Goal: Information Seeking & Learning: Learn about a topic

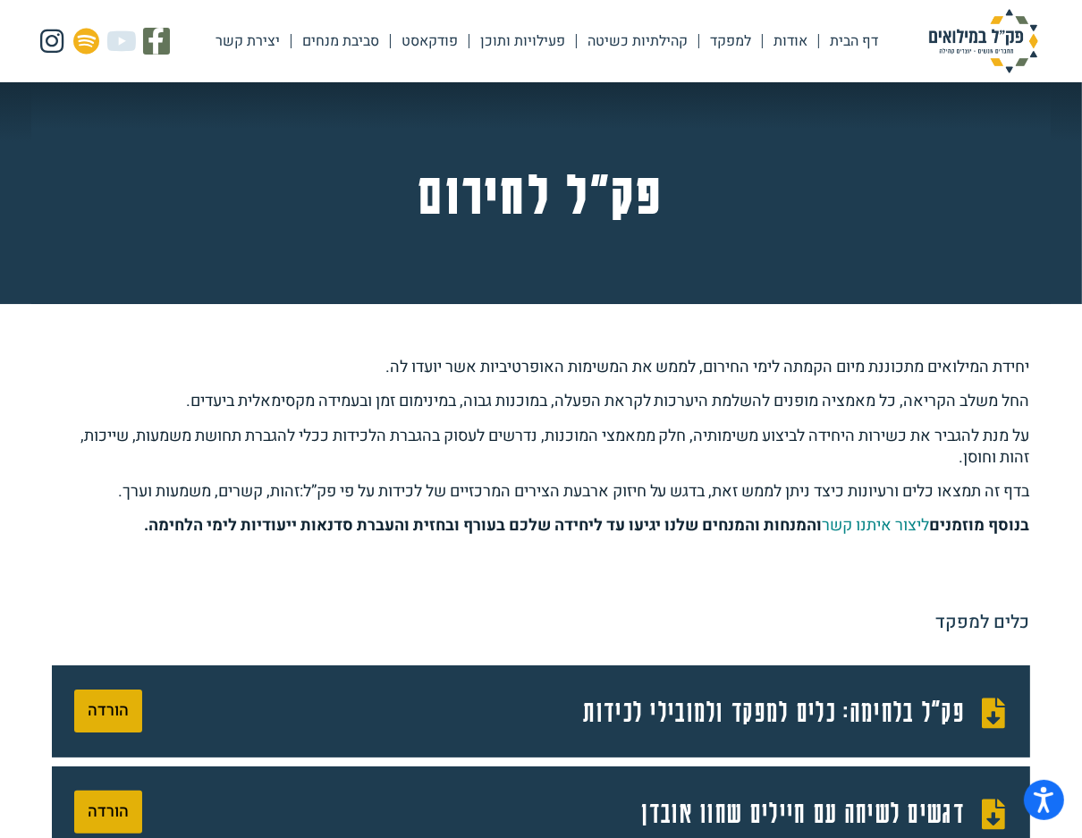
click at [577, 33] on link "קהילתיות כשיטה" at bounding box center [638, 41] width 122 height 41
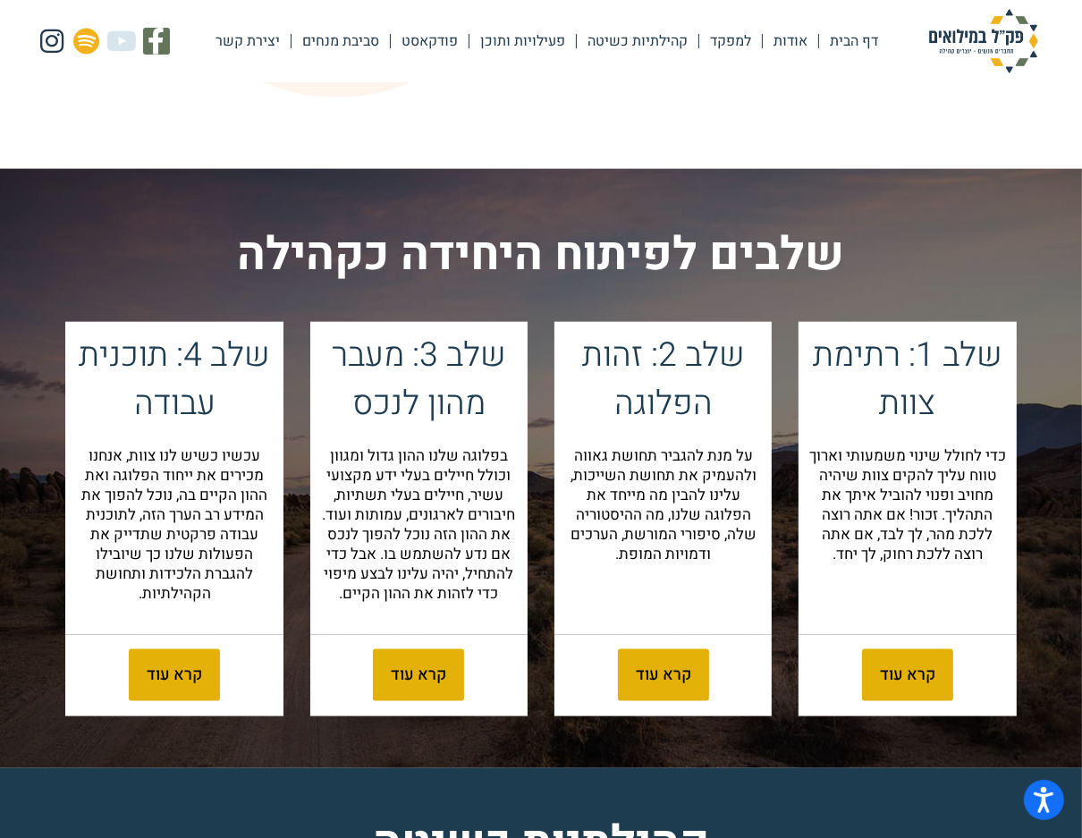
scroll to position [1951, 0]
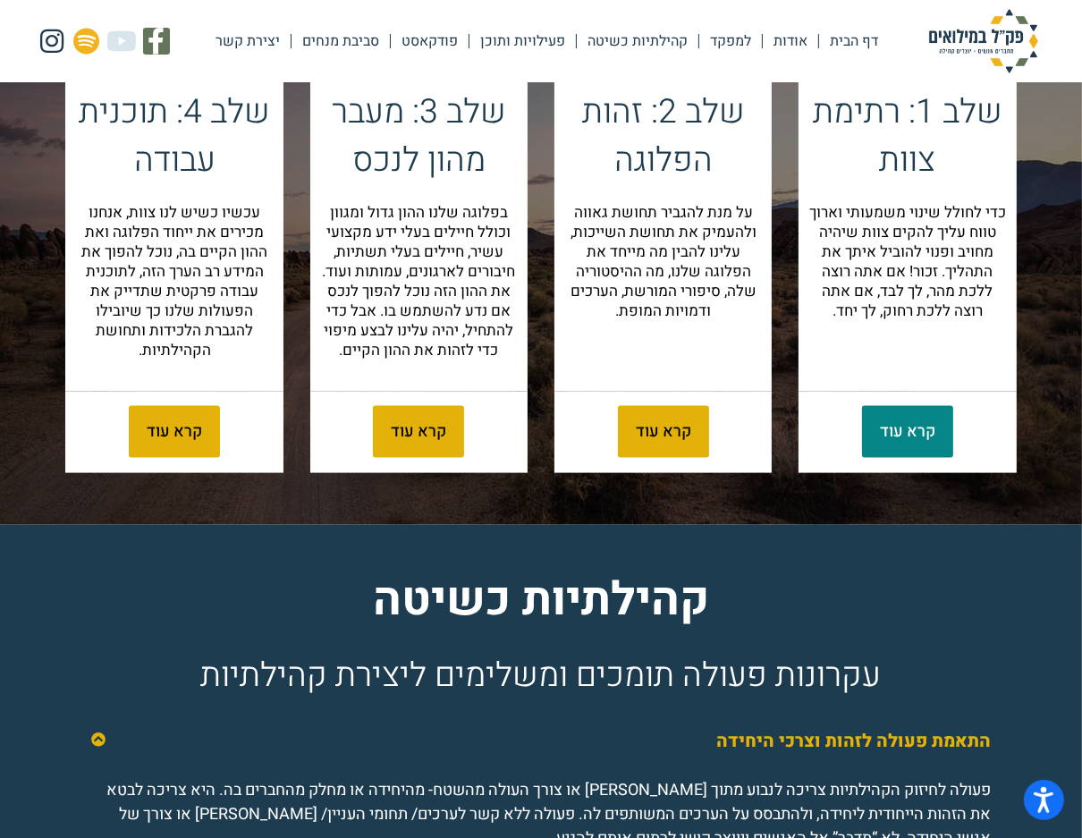
click at [900, 440] on span "קרא עוד" at bounding box center [907, 432] width 55 height 16
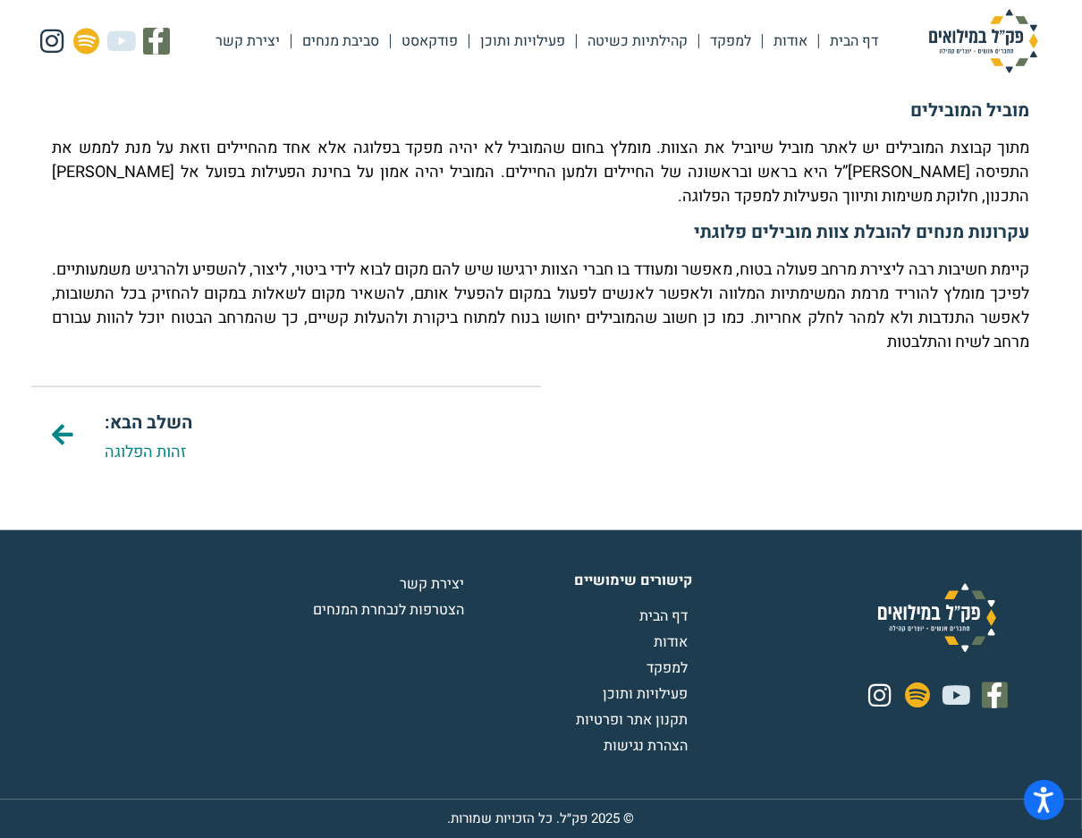
scroll to position [2036, 0]
click at [161, 440] on link "זהות הפלוגה" at bounding box center [145, 452] width 81 height 24
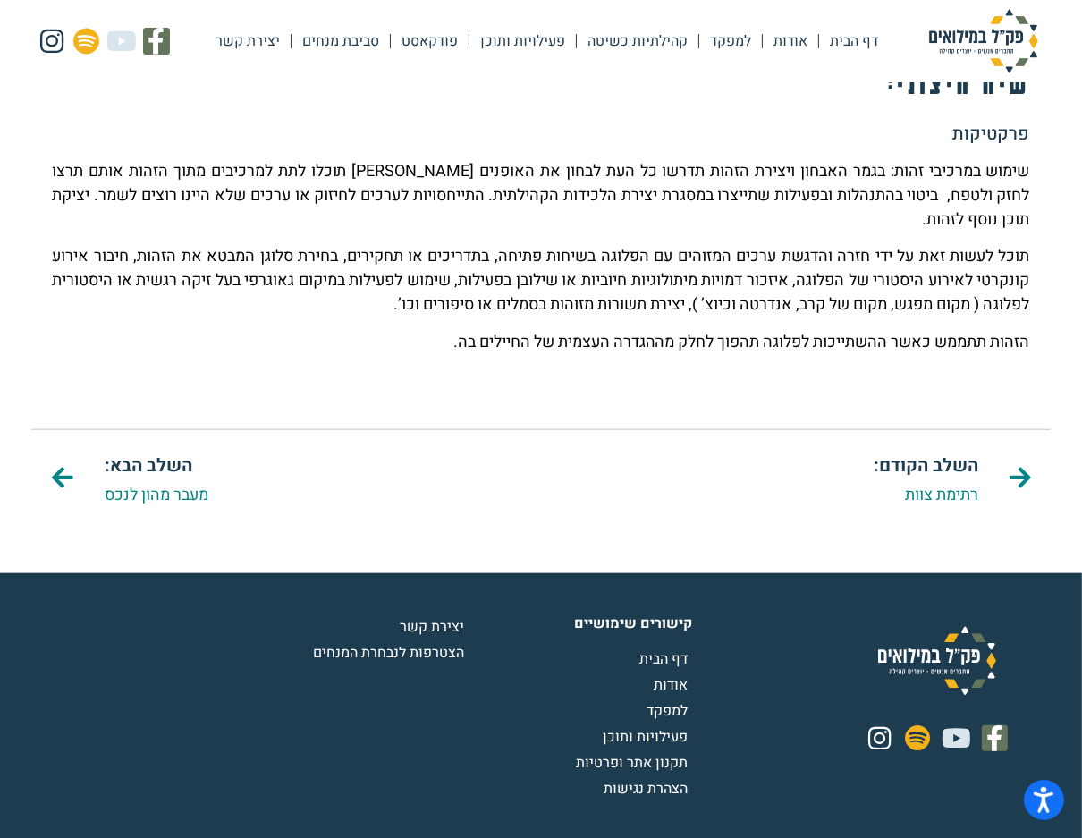
scroll to position [1652, 0]
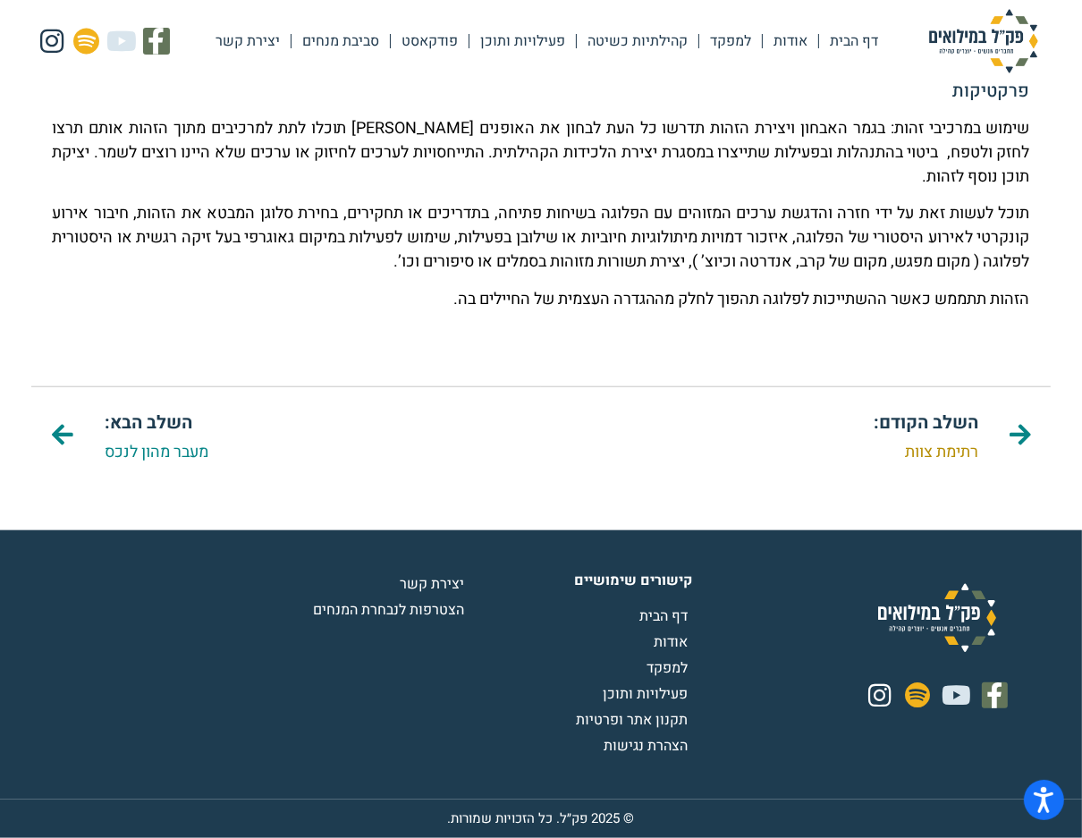
click at [944, 440] on link "רתימת צוות" at bounding box center [941, 452] width 73 height 24
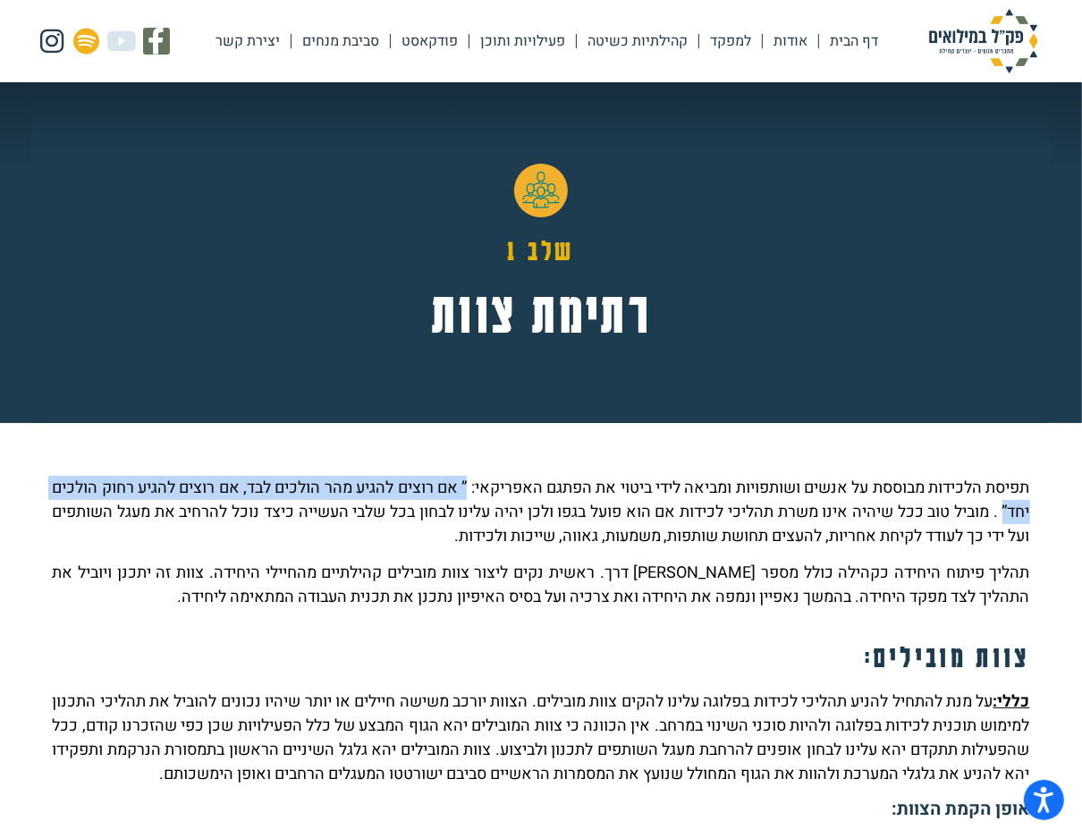
drag, startPoint x: 439, startPoint y: 499, endPoint x: 949, endPoint y: 532, distance: 510.9
click at [949, 532] on p "תפיסת הלכידות מבוססת על אנשים ושותפויות ומביאה לידי ביטוי את הפתגם האפריקאי: ” …" at bounding box center [541, 512] width 978 height 72
copy p "” אם רוצים להגיע מהר הולכים לבד, אם רוצים להגיע רחוק הולכים יחד”"
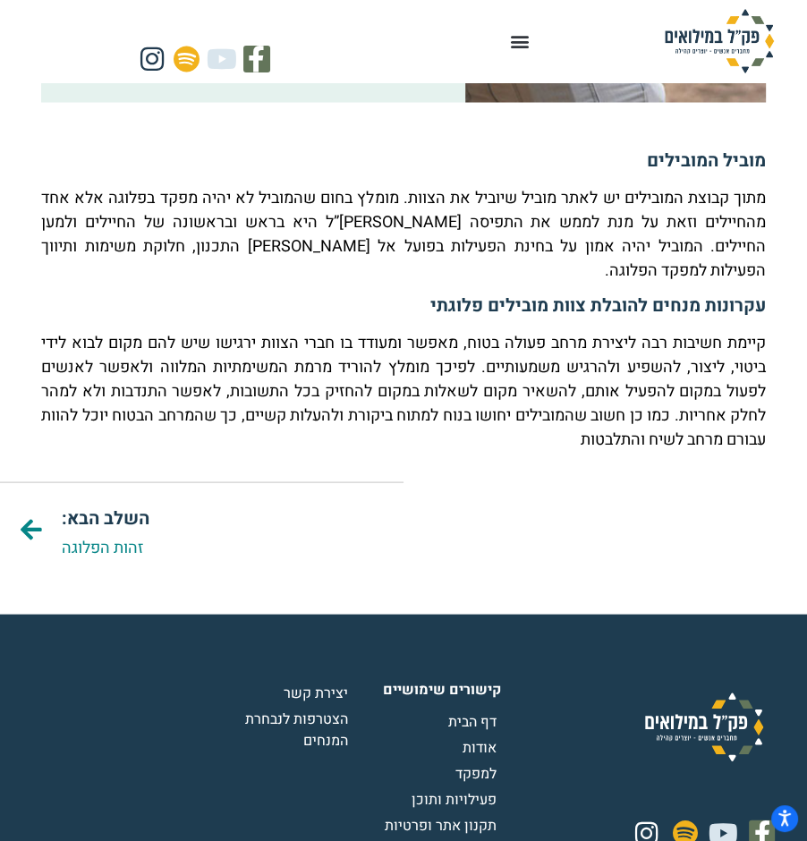
scroll to position [2195, 0]
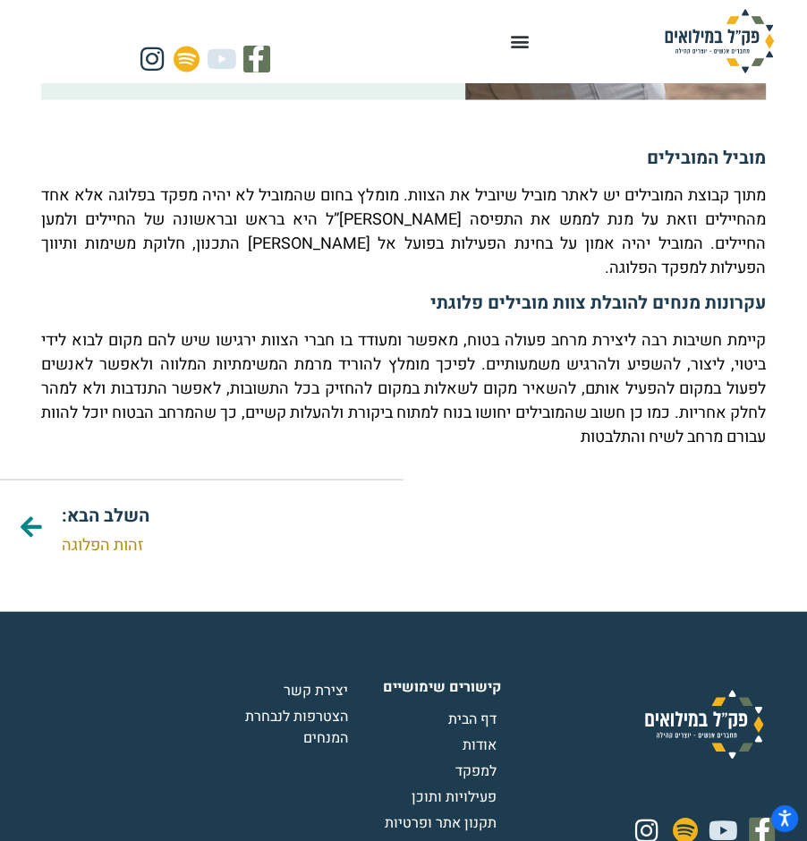
click at [113, 556] on link "זהות הפלוגה" at bounding box center [102, 544] width 81 height 24
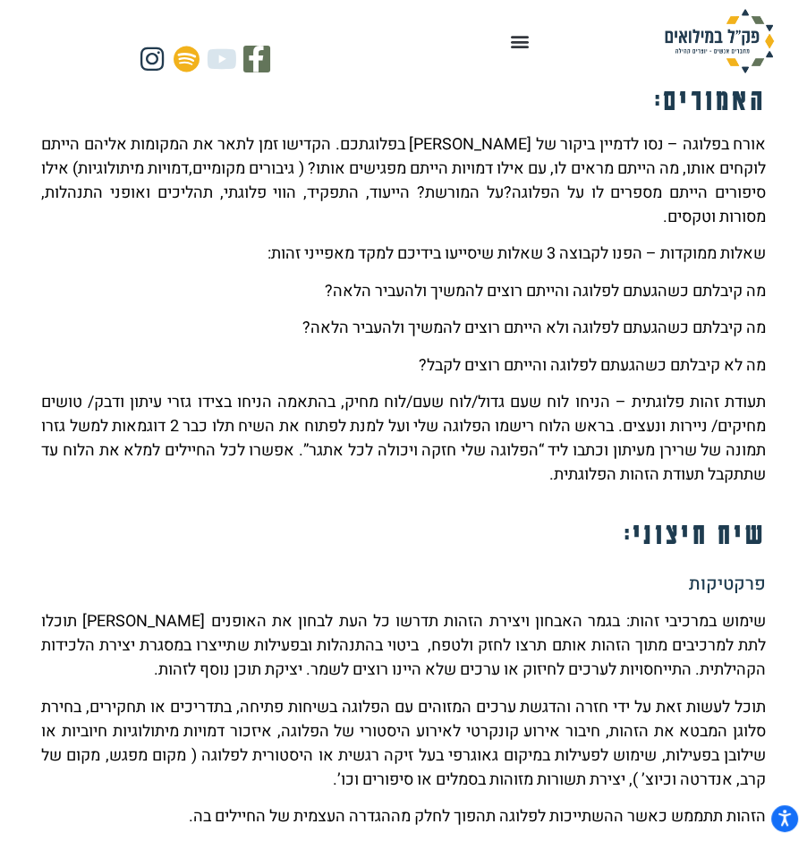
scroll to position [1219, 0]
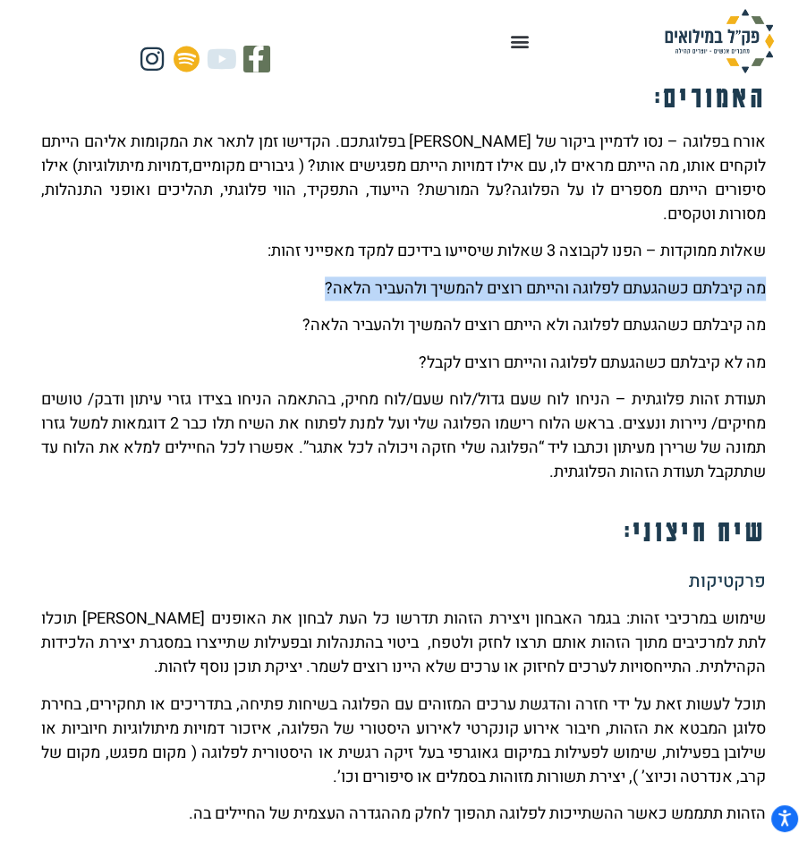
drag, startPoint x: 763, startPoint y: 369, endPoint x: 312, endPoint y: 377, distance: 450.8
click at [312, 301] on p "מה קיבלתם כשהגעתם לפלוגה והייתם רוצים להמשיך ולהעביר הלאה?" at bounding box center [403, 288] width 724 height 24
copy p "מה קיבלתם כשהגעתם לפלוגה והייתם רוצים להמשיך ולהעביר הלאה?"
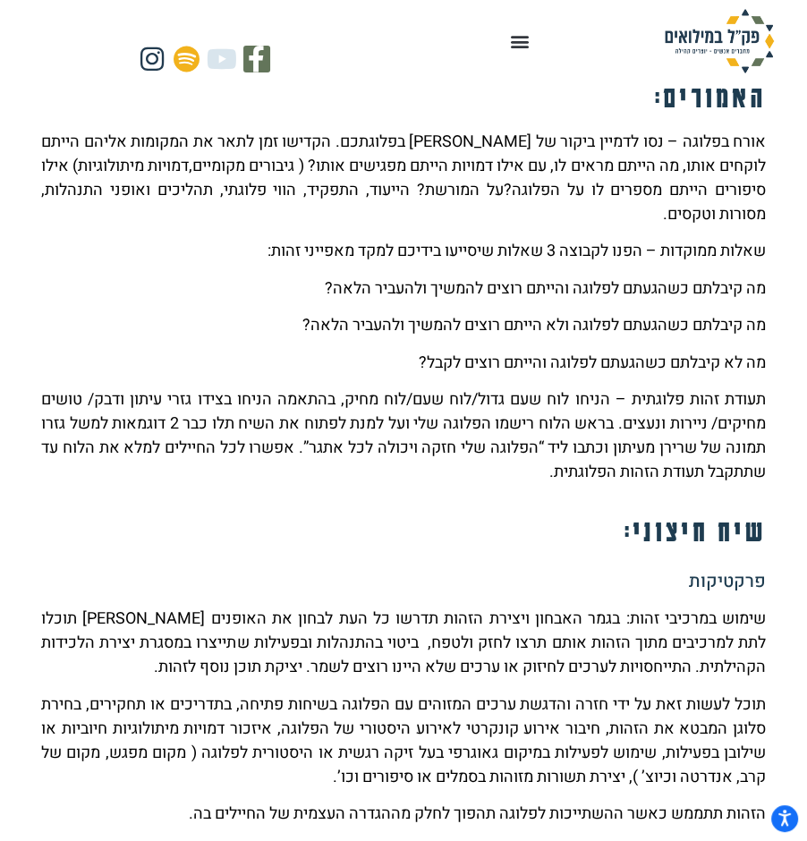
click at [648, 428] on div "אורח בפלוגה – נסו לדמיין ביקור של אדם בפלוגתכם. הקדישו זמן לתאר את המקומות אליה…" at bounding box center [403, 307] width 724 height 354
drag, startPoint x: 405, startPoint y: 452, endPoint x: 757, endPoint y: 452, distance: 351.5
click at [757, 375] on p "מה לא קיבלתם כשהגעתם לפלוגה והייתם רוצים לקבל?" at bounding box center [403, 363] width 724 height 24
copy p "מה לא קיבלתם כשהגעתם לפלוגה והייתם רוצים לקבל?"
click at [503, 605] on div "הזהות היא הנראטיב של הפלוגה ומורכבת מערכים, סמלים, דמויות, מורשת, סיפורי מורשת …" at bounding box center [403, 24] width 742 height 1645
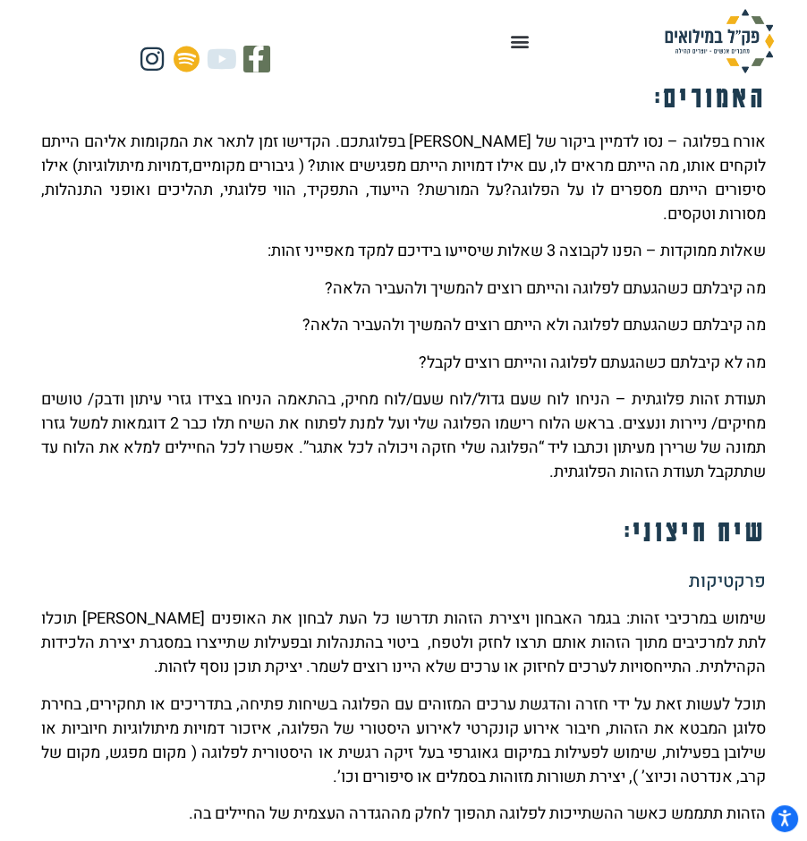
scroll to position [975, 0]
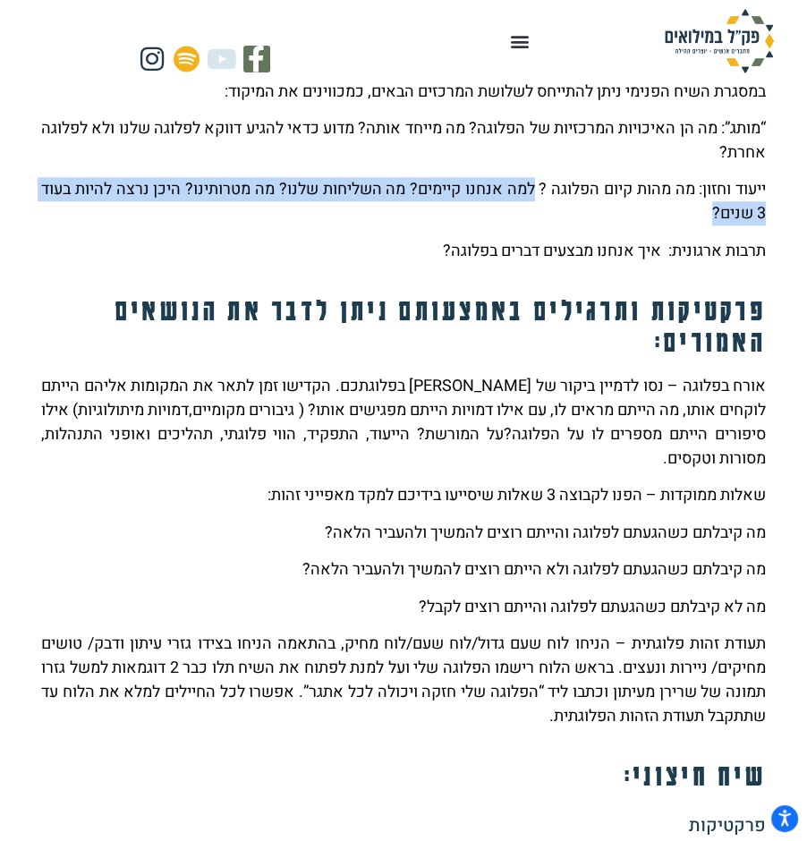
drag, startPoint x: 518, startPoint y: 258, endPoint x: 370, endPoint y: 278, distance: 148.9
click at [370, 225] on p "ייעוד וחזון: מה מהות קיום הפלוגה ? למה אנחנו קיימים? מה השליחות שלנו? מה מטרותי…" at bounding box center [403, 201] width 724 height 48
copy p "למה אנחנו קיימים? מה השליחות שלנו? מה מטרותינו? היכן נרצה להיות בעוד 3 שנים?"
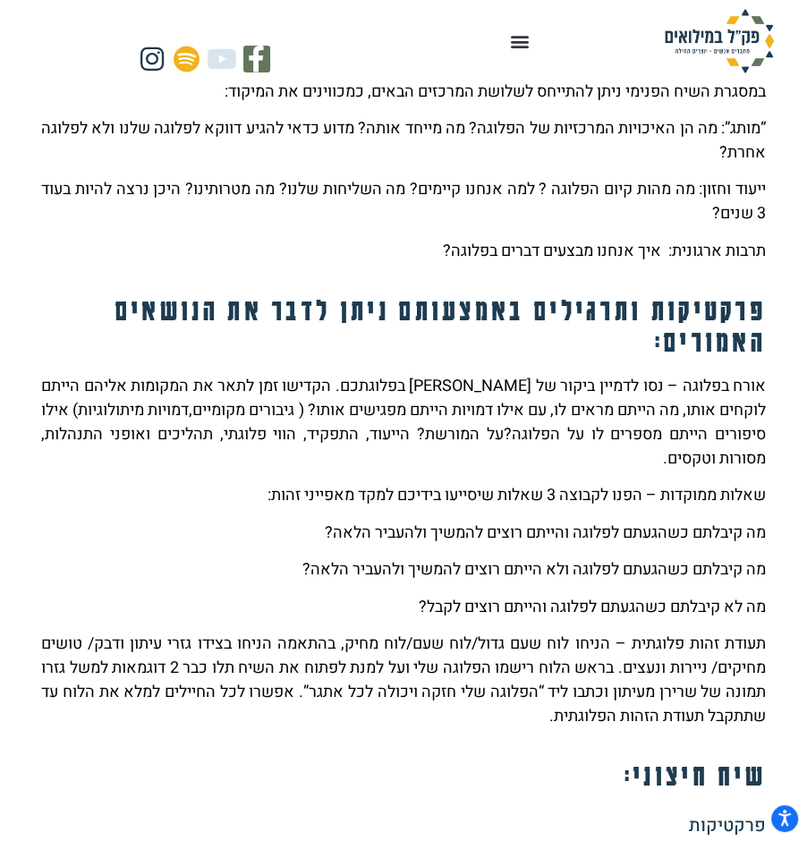
click at [432, 263] on div "שיח פנימי ניתן לבצע בפורומים של חיילים / מפקדים / קבוצות מיקוד, באופן פיזי/ שיח…" at bounding box center [403, 122] width 724 height 282
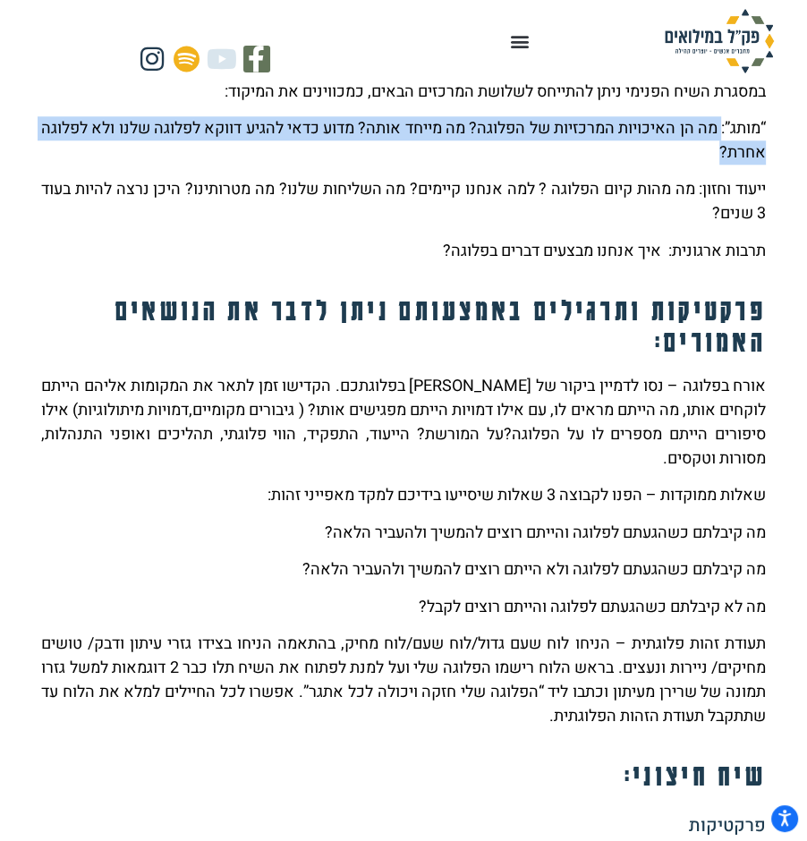
drag, startPoint x: 710, startPoint y: 194, endPoint x: 233, endPoint y: 215, distance: 478.0
click at [233, 165] on p "“מותג”: מה הן האיכויות המרכזיות של הפלוגה? מה מייחד אותה? מדוע כדאי להגיע דווקא…" at bounding box center [403, 140] width 724 height 48
copy p "מה הן האיכויות המרכזיות של הפלוגה? מה מייחד אותה? מדוע כדאי להגיע דווקא לפלוגה …"
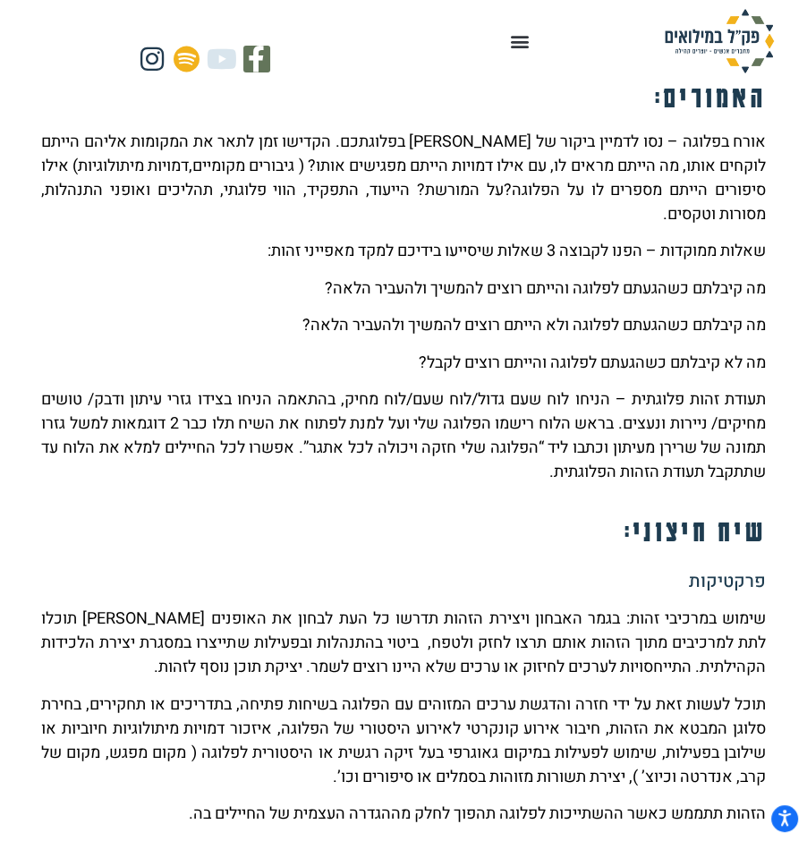
scroll to position [1463, 0]
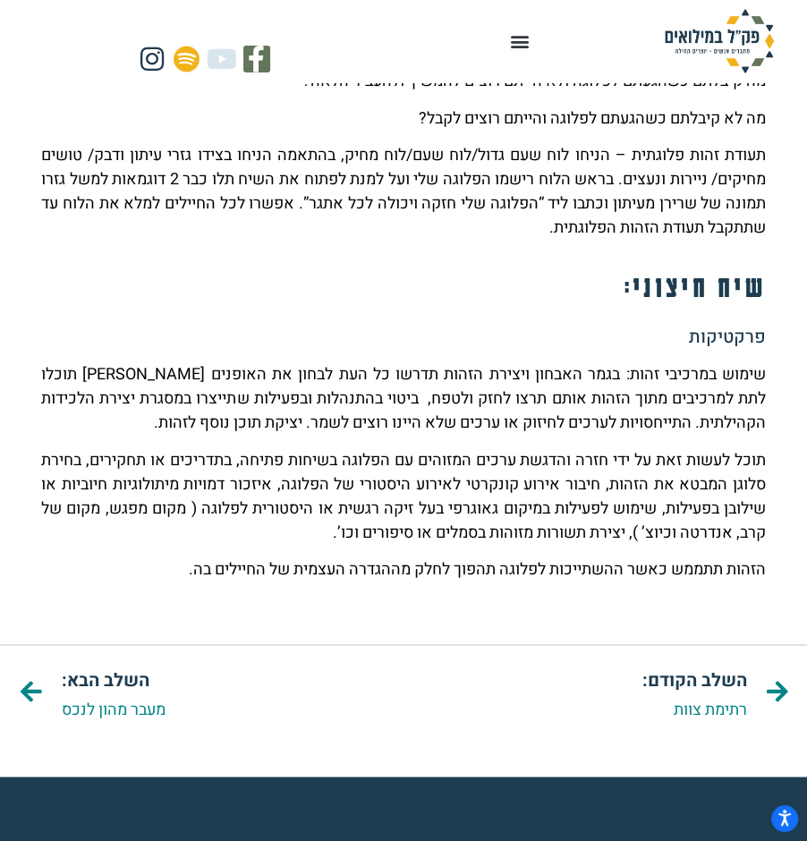
click at [539, 545] on p "תוכל לעשות זאת על ידי חזרה והדגשת ערכים המזוהים עם הפלוגה בשיחות פתיחה, בתדריכי…" at bounding box center [403, 496] width 724 height 97
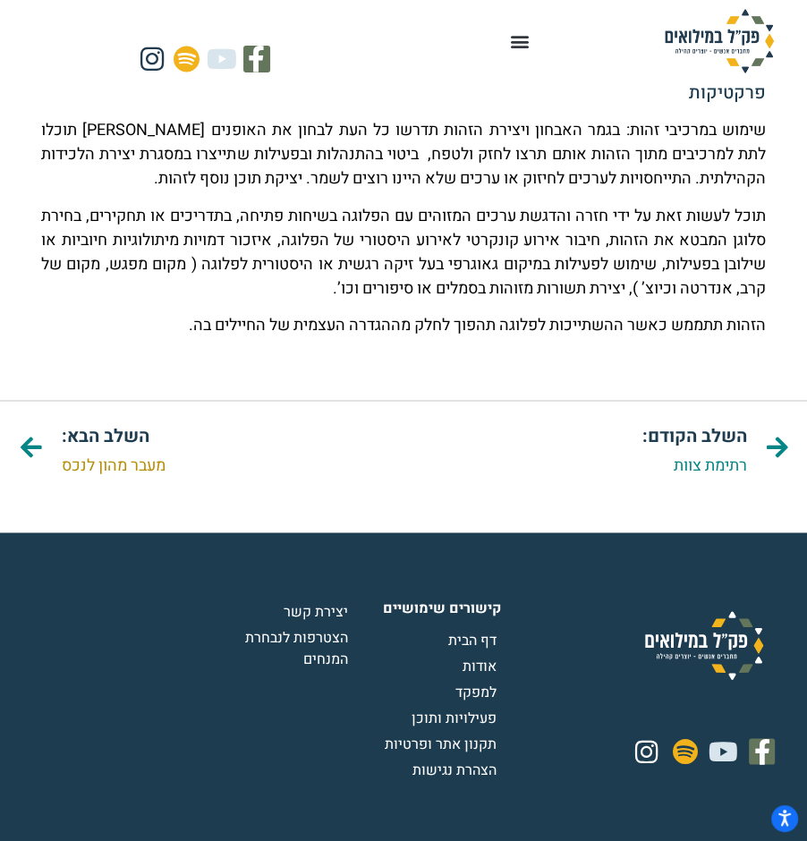
click at [113, 478] on link "מעבר מהון לנכס" at bounding box center [114, 465] width 104 height 24
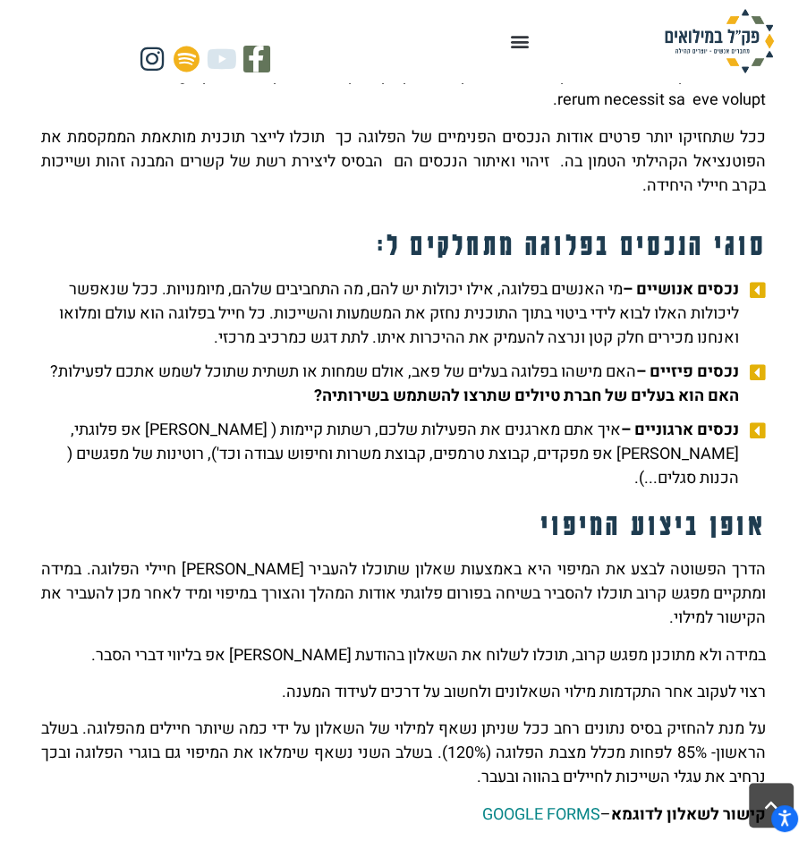
scroll to position [732, 0]
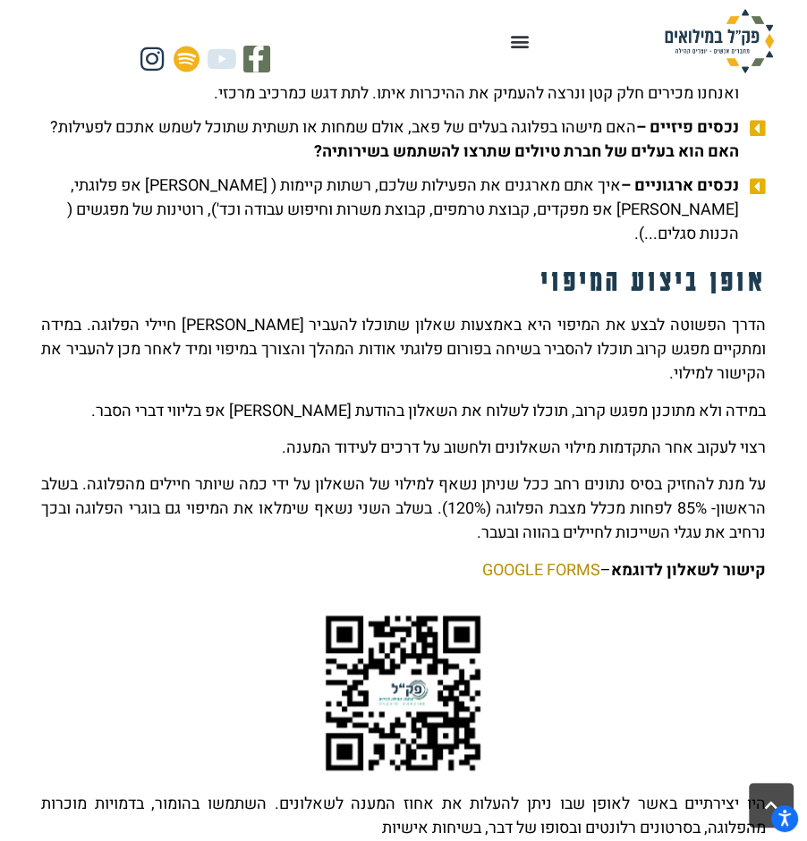
click at [513, 582] on link "GOOGLE FORMS" at bounding box center [541, 570] width 118 height 24
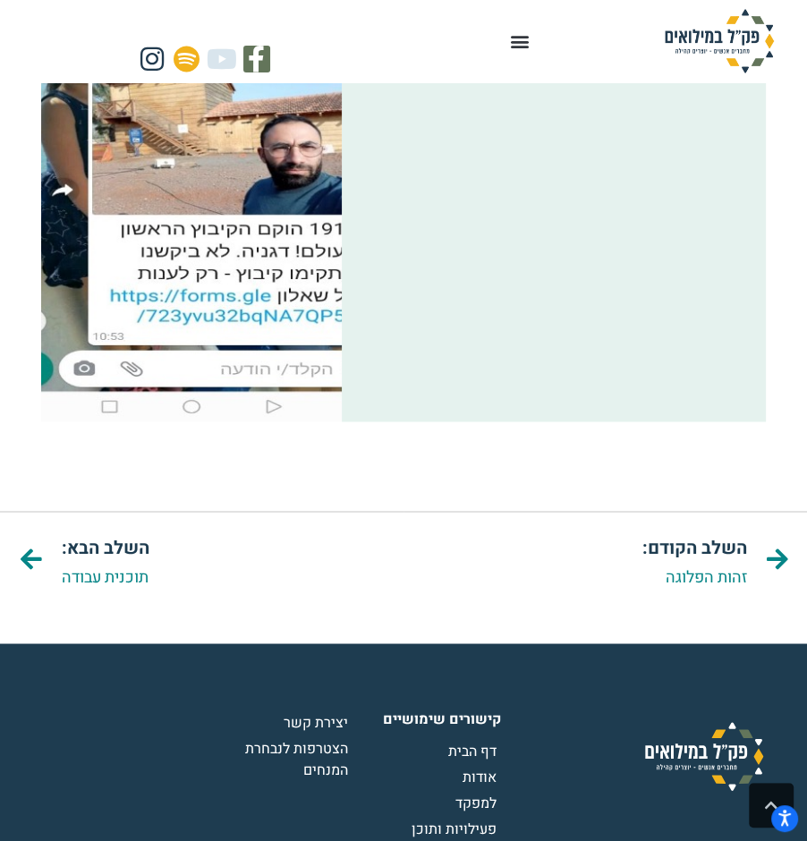
scroll to position [1705, 0]
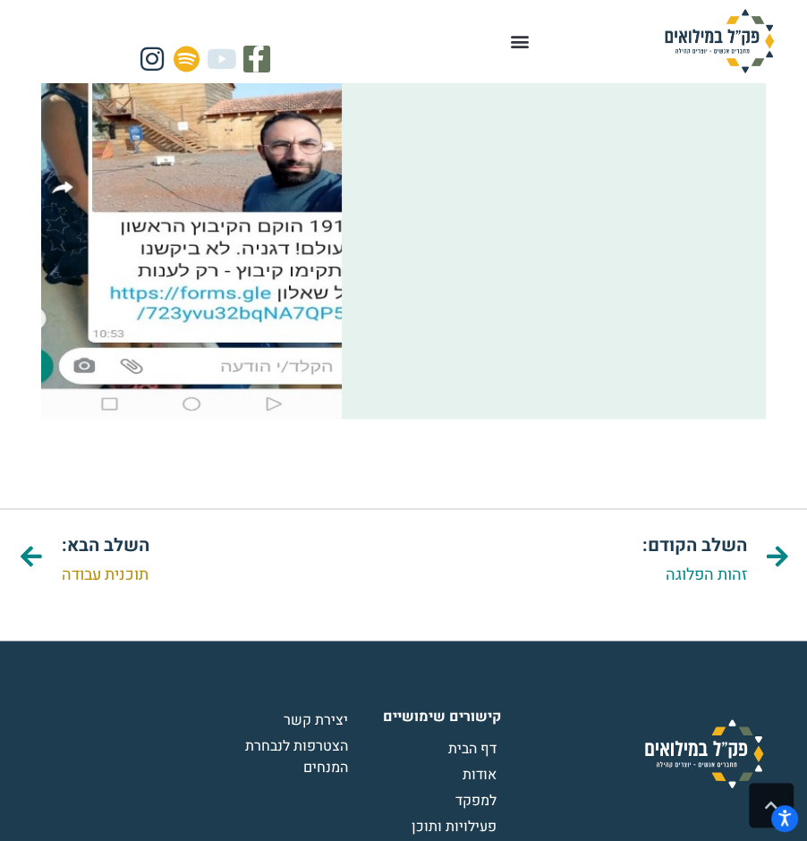
click at [119, 586] on link "תוכנית עבודה" at bounding box center [105, 574] width 87 height 24
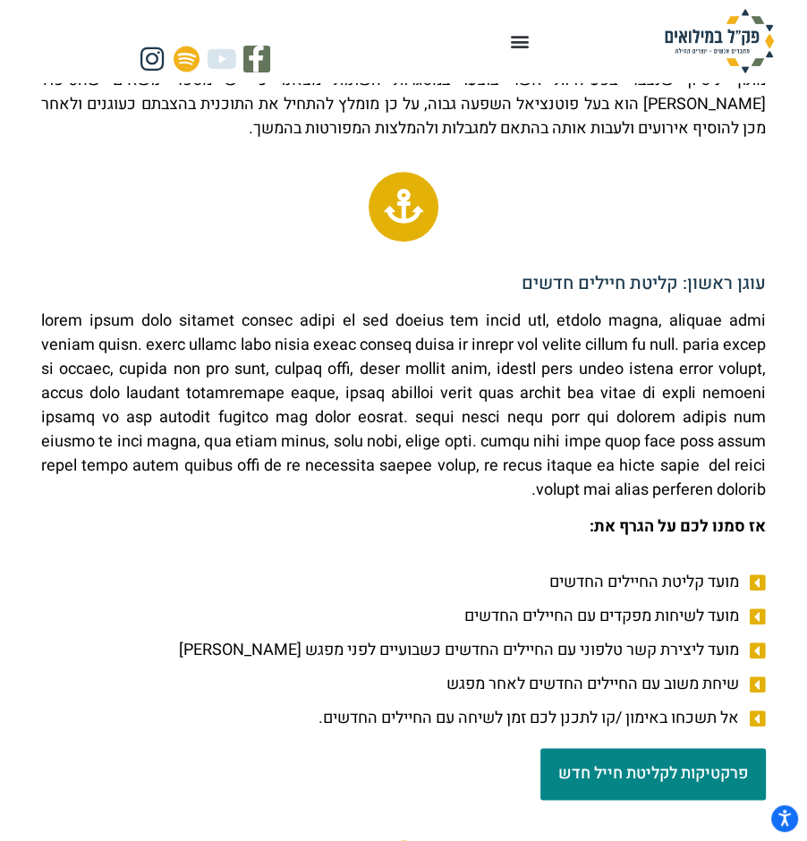
scroll to position [1463, 0]
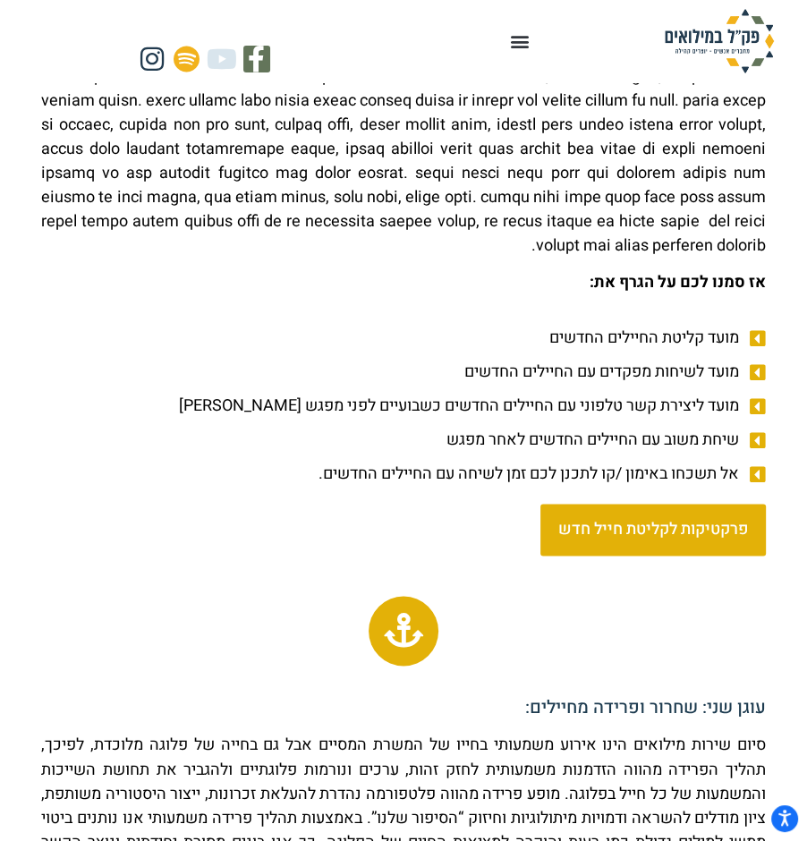
click at [596, 538] on span "פרקטיקות לקליטת חייל חדש" at bounding box center [653, 529] width 190 height 16
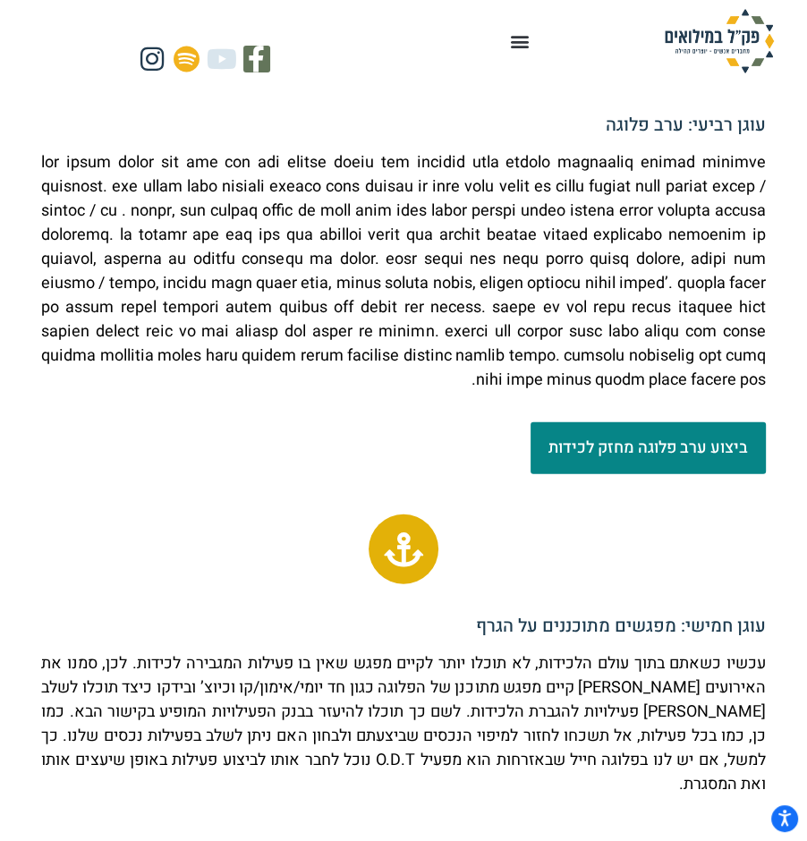
scroll to position [2924, 0]
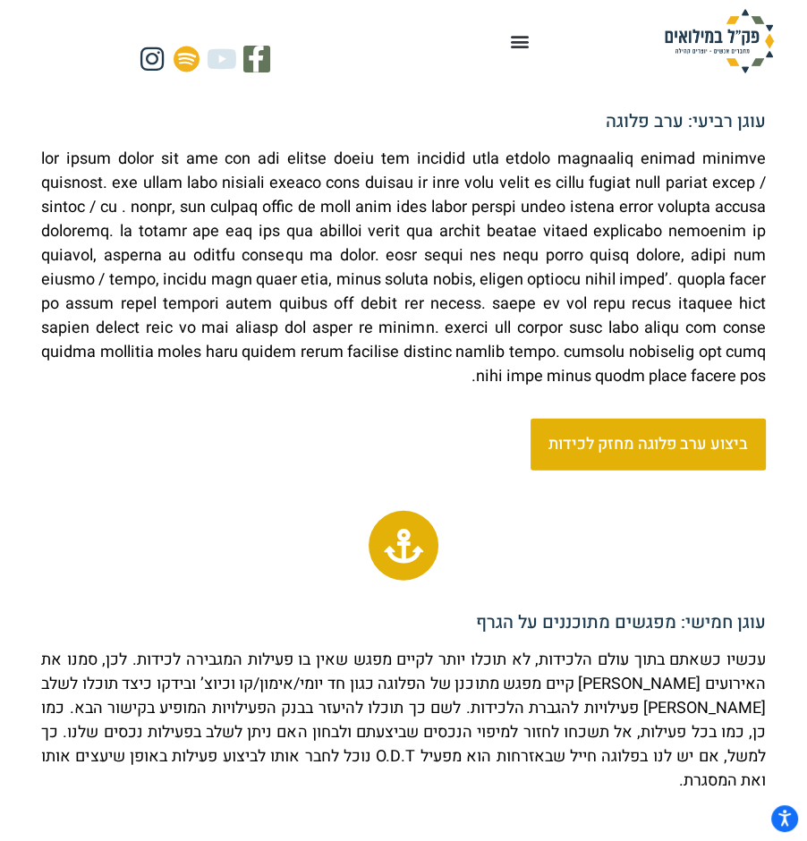
click at [620, 453] on span "ביצוע ערב פלוגה מחזק לכידות" at bounding box center [647, 444] width 199 height 16
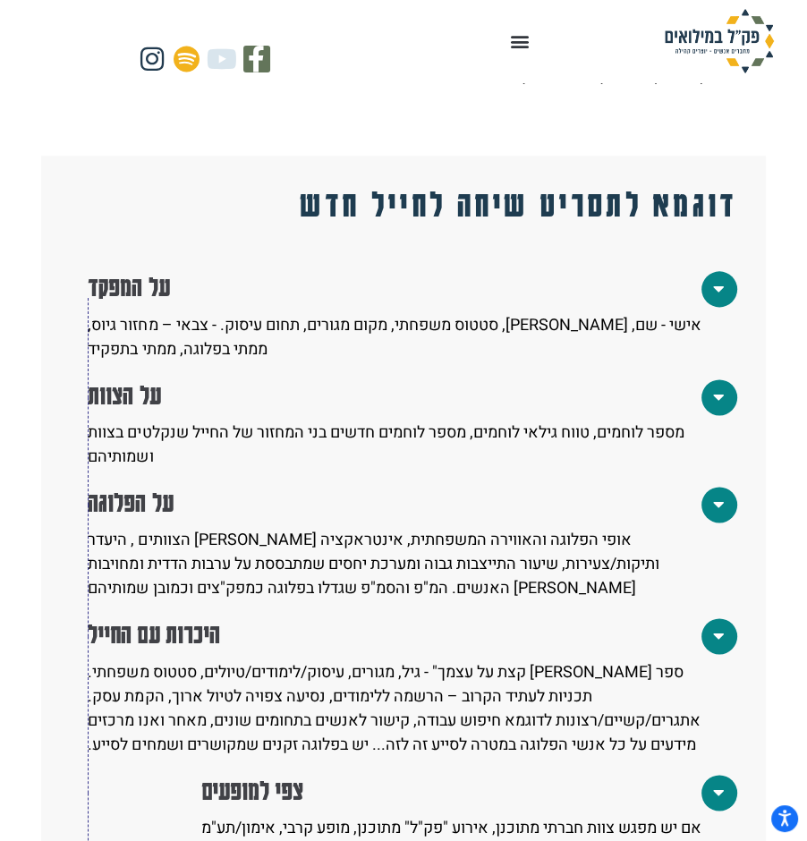
scroll to position [1357, 0]
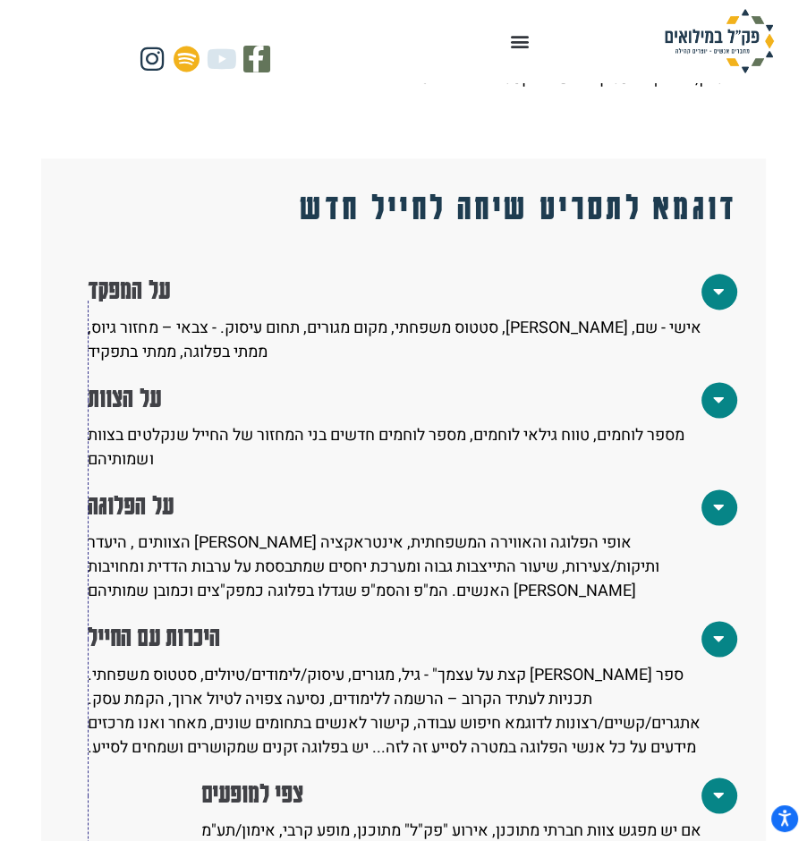
click at [715, 648] on icon at bounding box center [719, 639] width 9 height 18
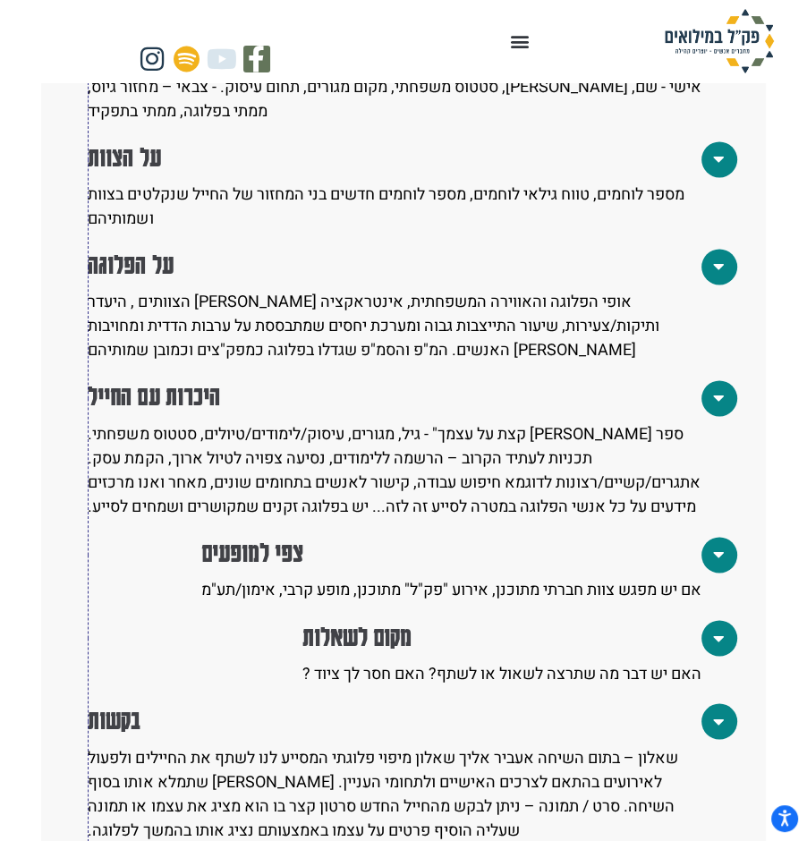
scroll to position [1600, 0]
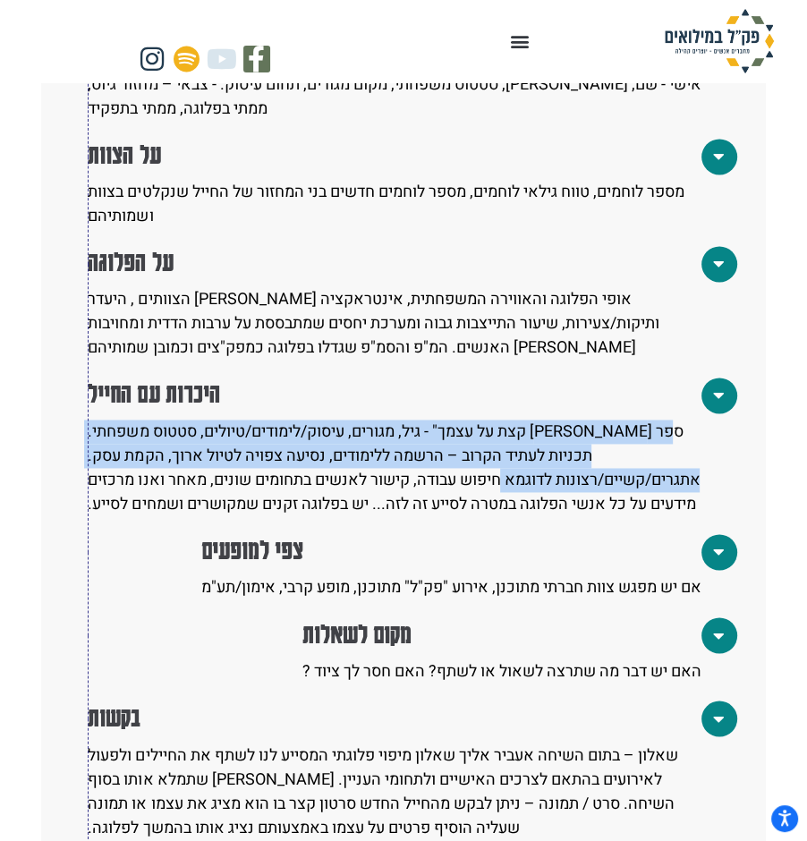
drag, startPoint x: 634, startPoint y: 549, endPoint x: 555, endPoint y: 599, distance: 94.0
click at [555, 516] on p "ספר לי קצת על עצמך" - גיל, מגורים, עיסוק/לימודים/טיולים, סטטוס משפחתי. תכניות ל…" at bounding box center [394, 467] width 613 height 97
copy p "פר לי קצת על עצמך" - גיל, מגורים, עיסוק/לימודים/טיולים, סטטוס משפחתי. תכניות לע…"
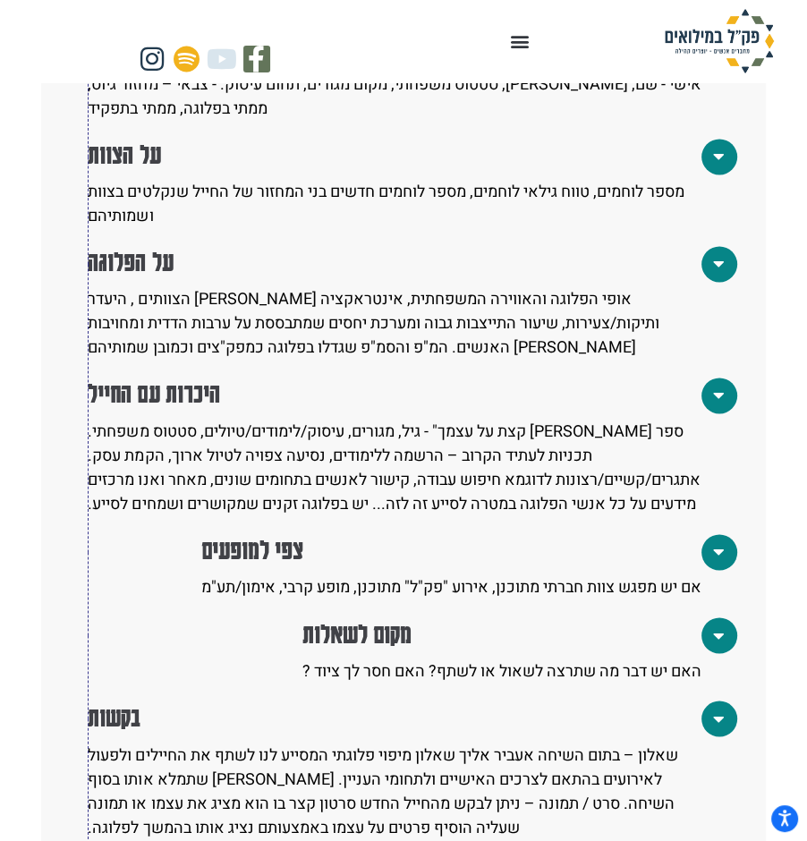
click at [494, 566] on h2 "צפי למופעים" at bounding box center [451, 549] width 500 height 34
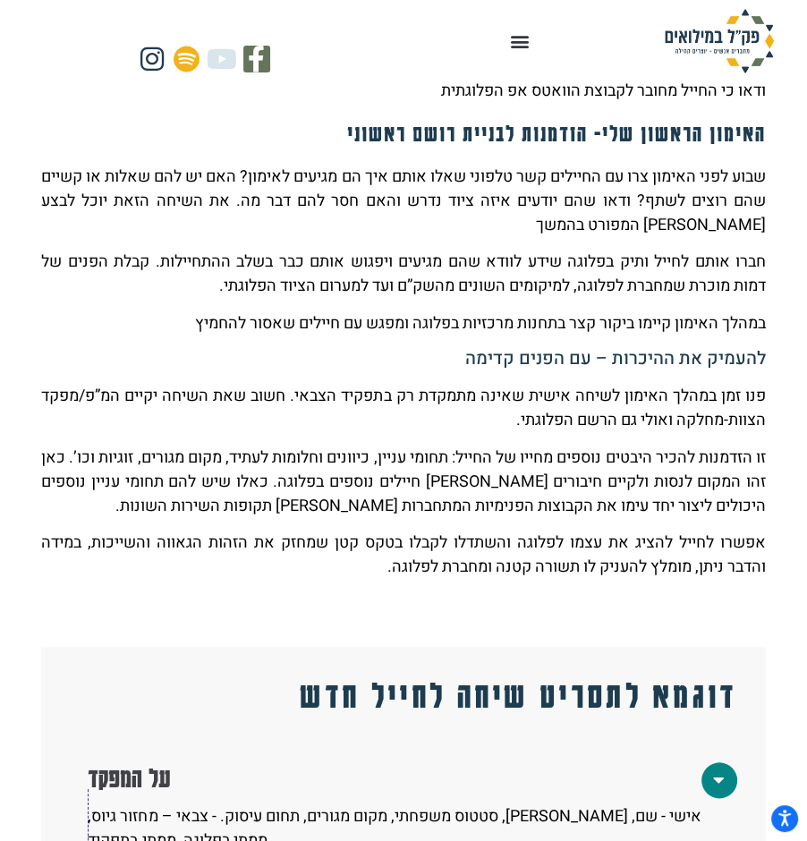
scroll to position [0, 0]
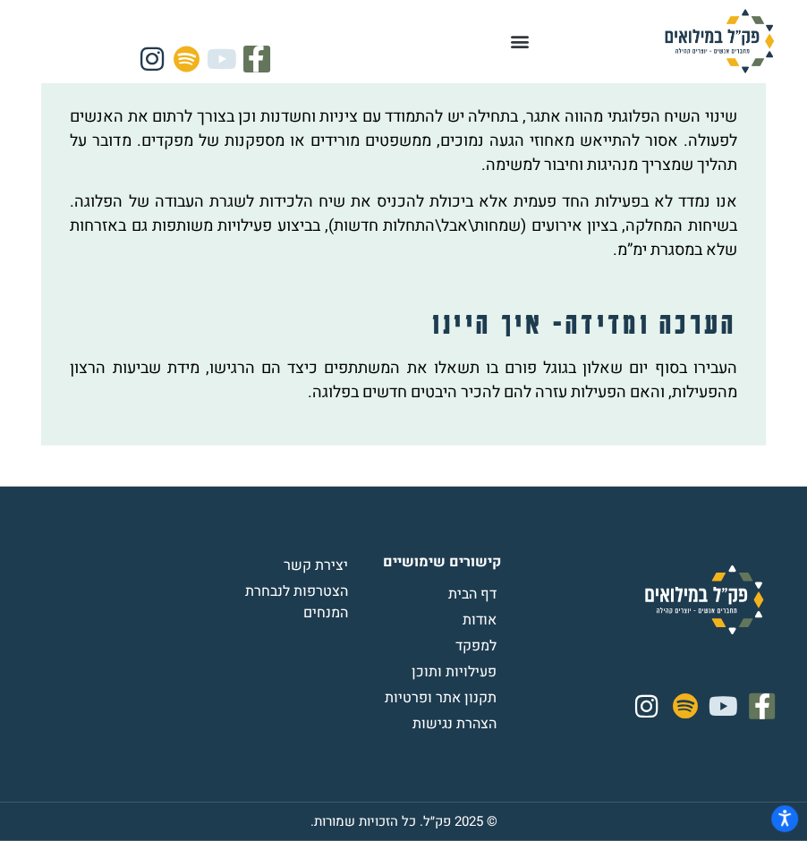
scroll to position [2683, 0]
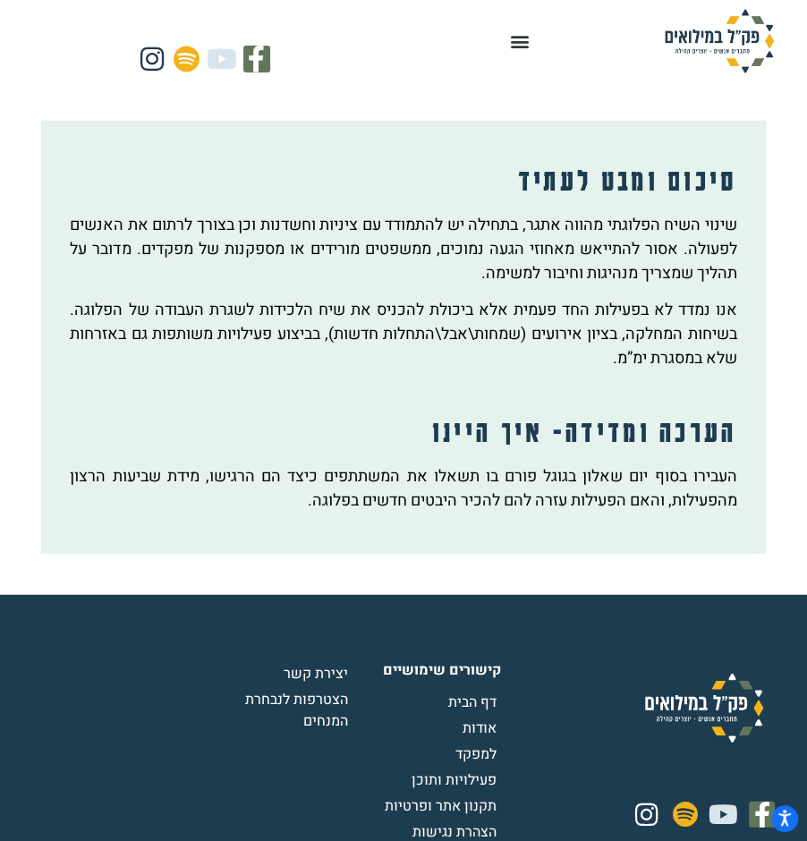
click at [522, 525] on div "העבירו בסוף יום שאלון בגוגל פורם בו תשאלו את המשתתפים כיצד הם הרגישו, מידת שביע…" at bounding box center [403, 494] width 666 height 61
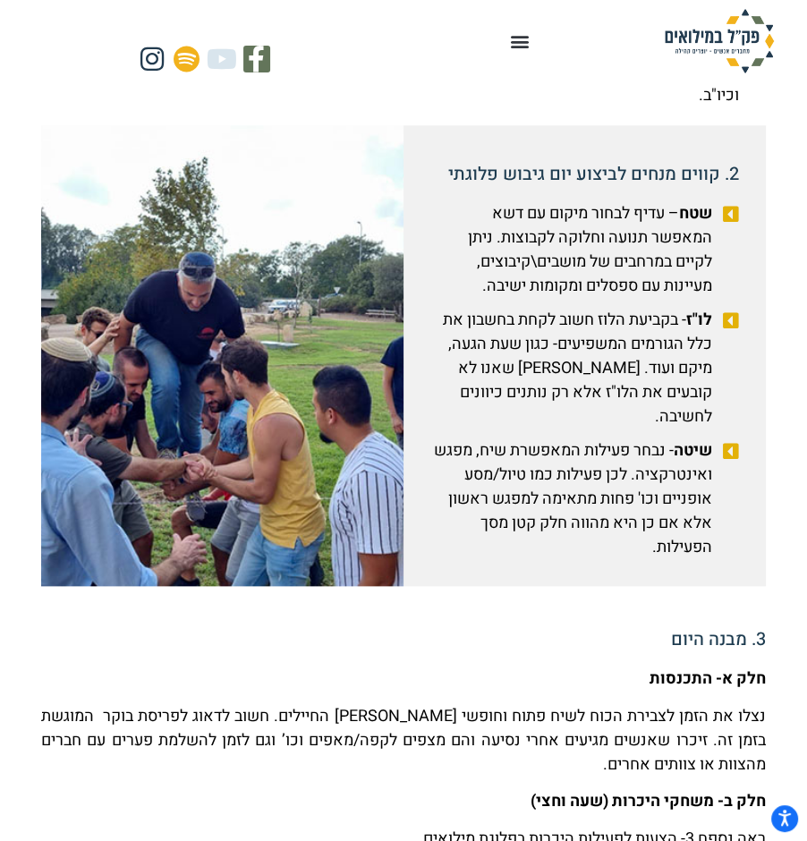
scroll to position [992, 0]
